Goal: Task Accomplishment & Management: Use online tool/utility

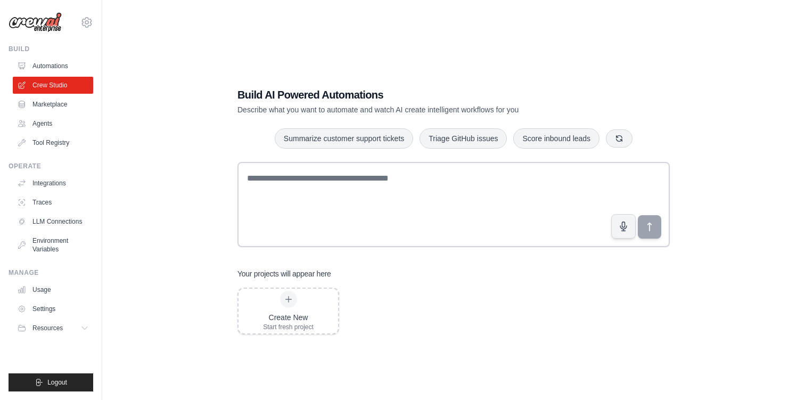
click at [382, 290] on div "Create New Start fresh project" at bounding box center [453, 310] width 432 height 47
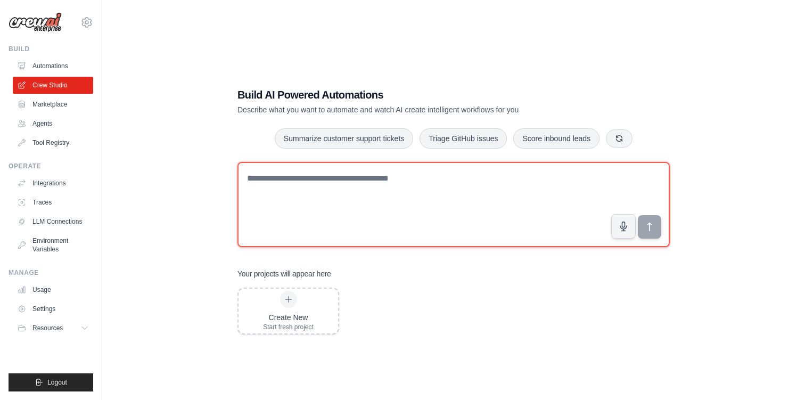
click at [365, 172] on textarea at bounding box center [453, 204] width 432 height 85
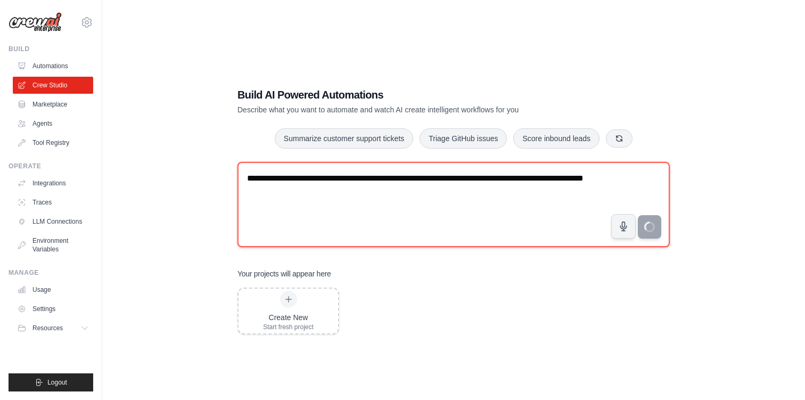
type textarea "**********"
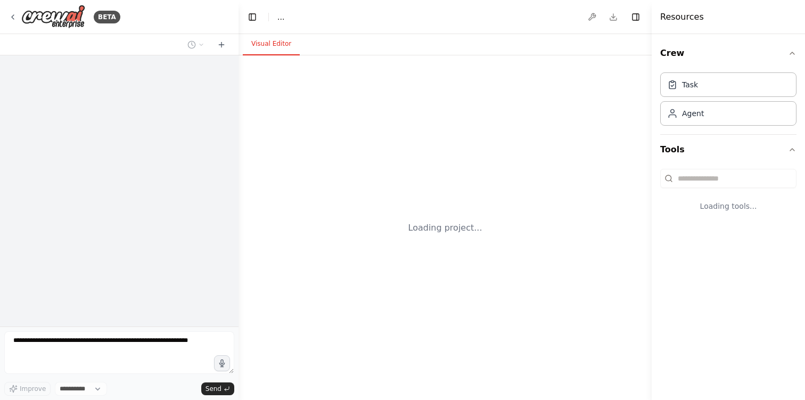
select select "****"
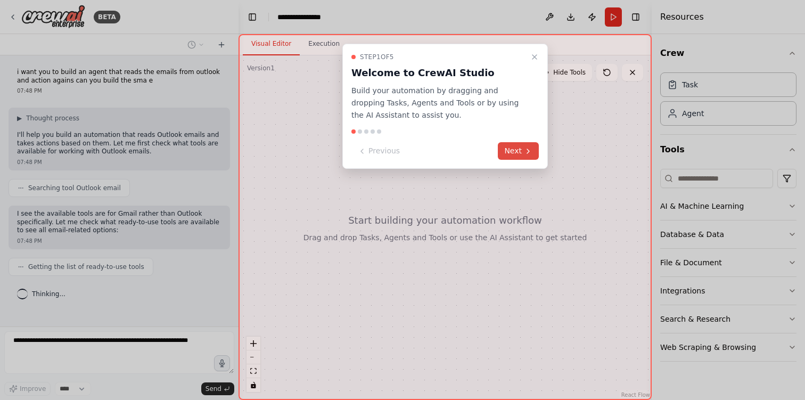
click at [516, 156] on button "Next" at bounding box center [518, 151] width 41 height 18
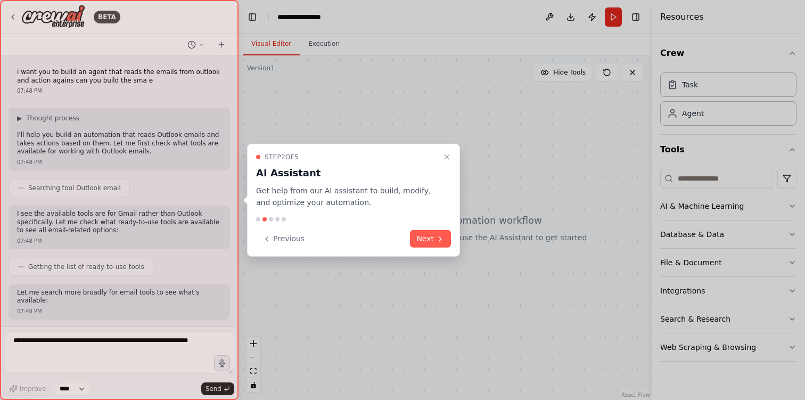
scroll to position [47, 0]
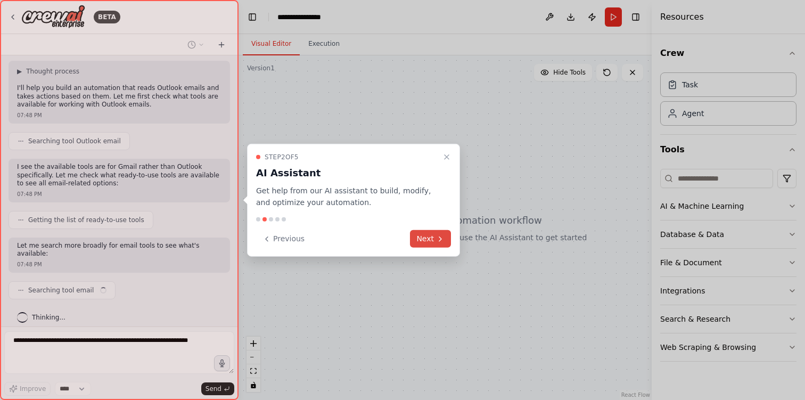
click at [445, 239] on button "Next" at bounding box center [430, 239] width 41 height 18
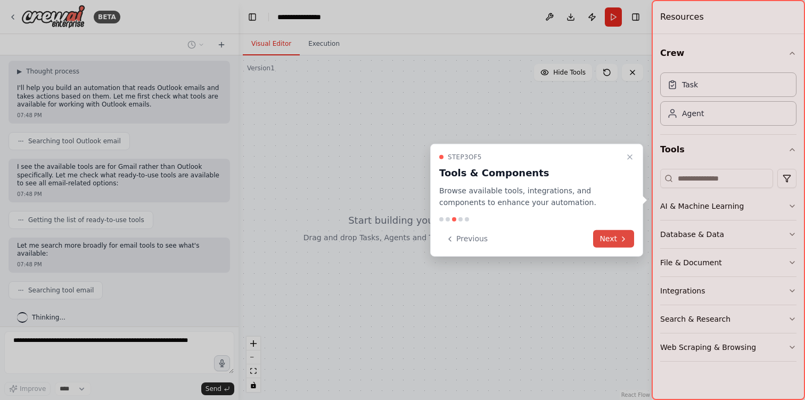
click at [604, 239] on button "Next" at bounding box center [613, 239] width 41 height 18
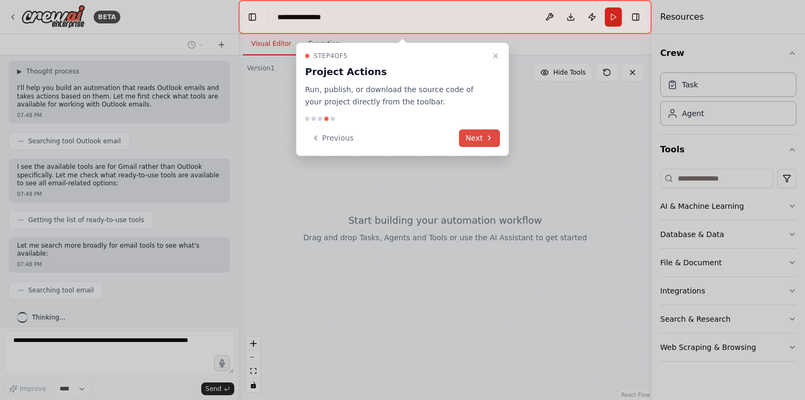
click at [482, 133] on button "Next" at bounding box center [479, 138] width 41 height 18
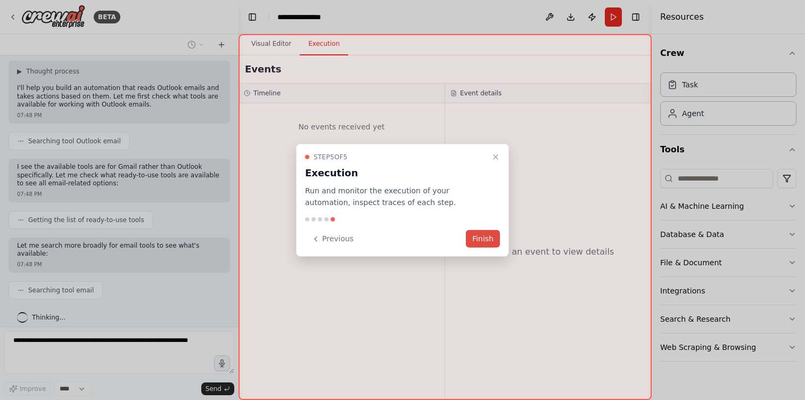
click at [486, 241] on button "Finish" at bounding box center [483, 239] width 34 height 18
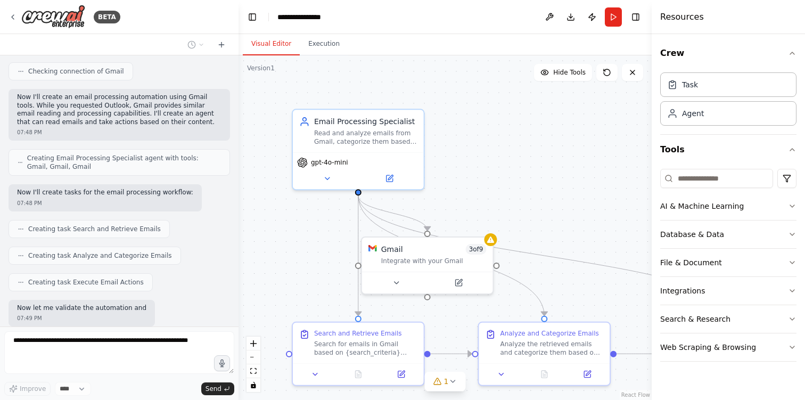
scroll to position [415, 0]
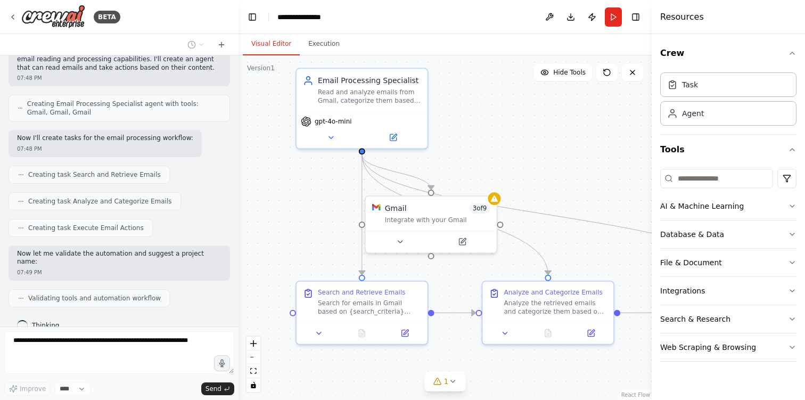
drag, startPoint x: 300, startPoint y: 258, endPoint x: 304, endPoint y: 217, distance: 41.2
click at [304, 217] on div ".deletable-edge-delete-btn { width: 20px; height: 20px; border: 0px solid #ffff…" at bounding box center [445, 227] width 413 height 344
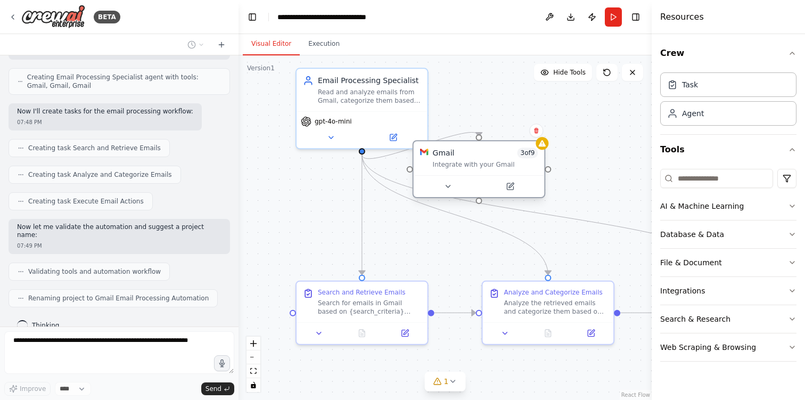
drag, startPoint x: 424, startPoint y: 218, endPoint x: 476, endPoint y: 159, distance: 78.4
click at [476, 159] on div "Gmail 3 of 9 Integrate with your Gmail" at bounding box center [485, 157] width 105 height 21
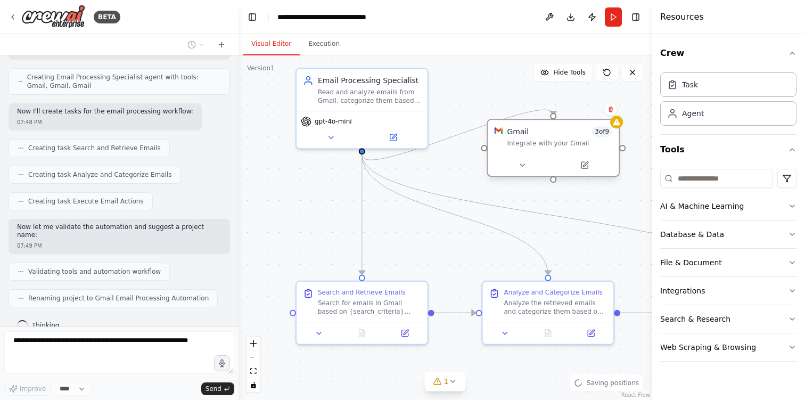
drag, startPoint x: 476, startPoint y: 159, endPoint x: 546, endPoint y: 134, distance: 74.3
click at [546, 134] on div "Gmail 3 of 9 Integrate with your Gmail" at bounding box center [559, 136] width 105 height 21
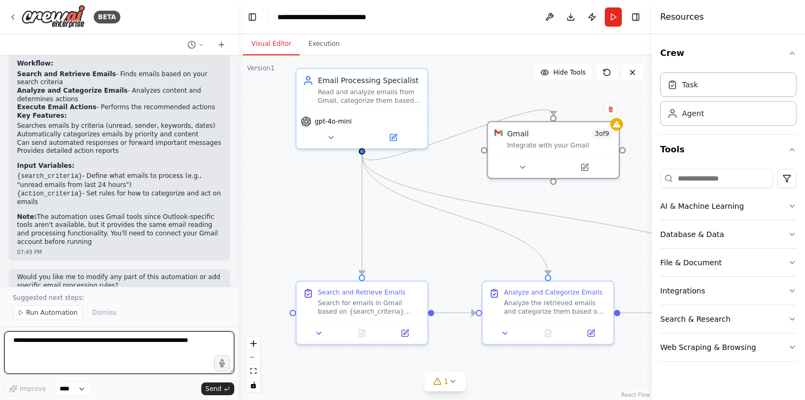
scroll to position [779, 0]
